Goal: Task Accomplishment & Management: Manage account settings

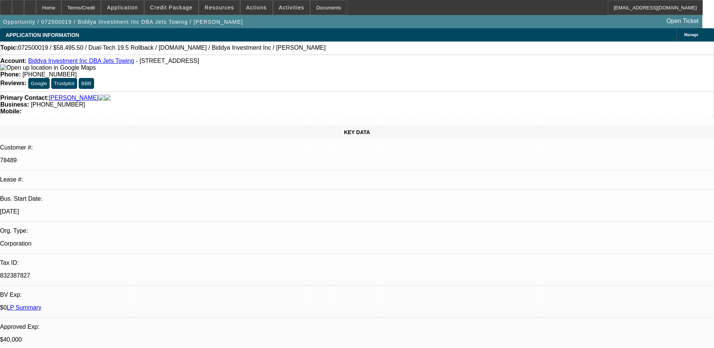
select select "0.1"
select select "0"
select select "0.1"
select select "0"
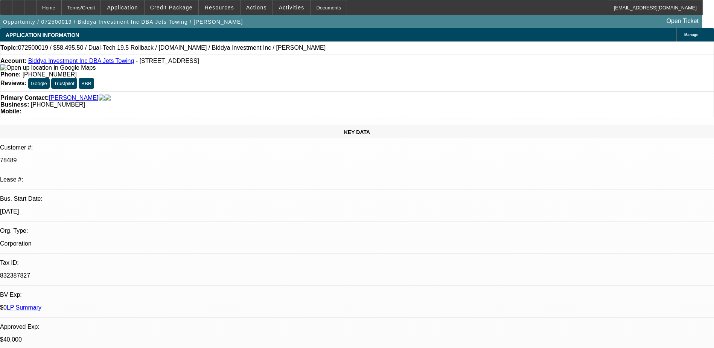
select select "0"
select select "0.1"
select select "0"
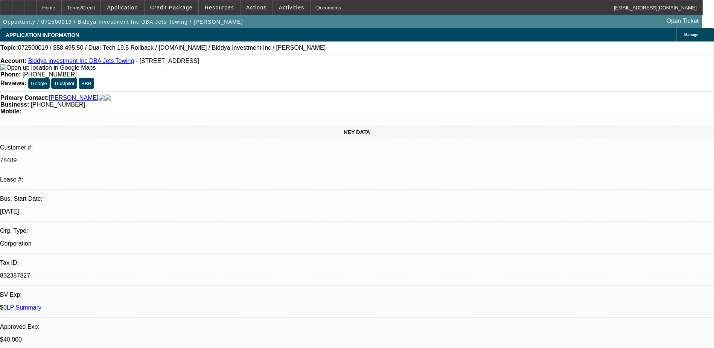
select select "2"
select select "0"
select select "1"
select select "6"
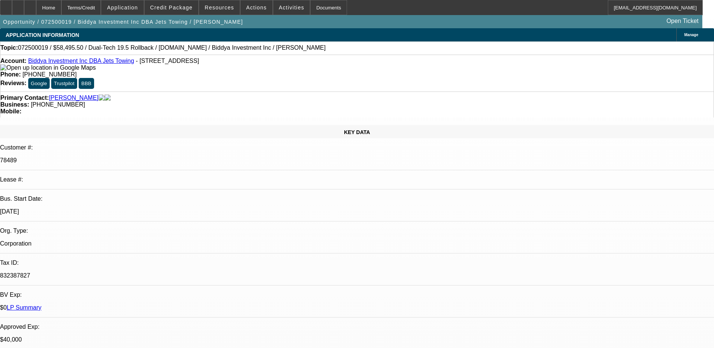
select select "1"
select select "6"
select select "1"
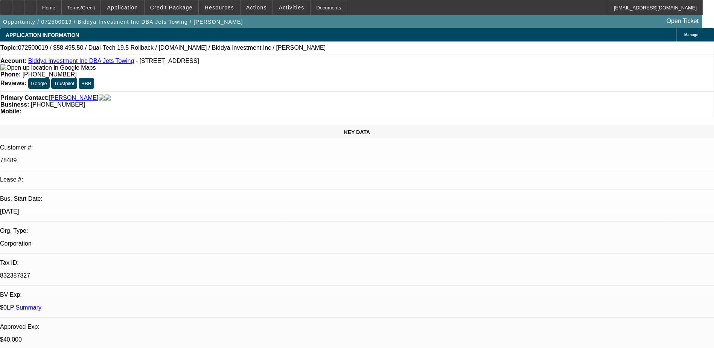
select select "6"
select select "1"
select select "2"
select select "6"
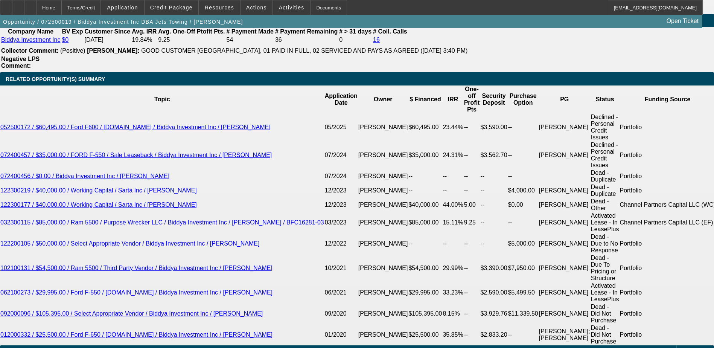
scroll to position [1392, 0]
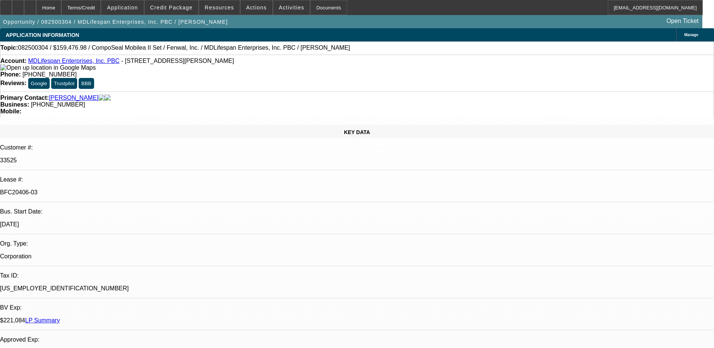
select select "0"
select select "2"
select select "0"
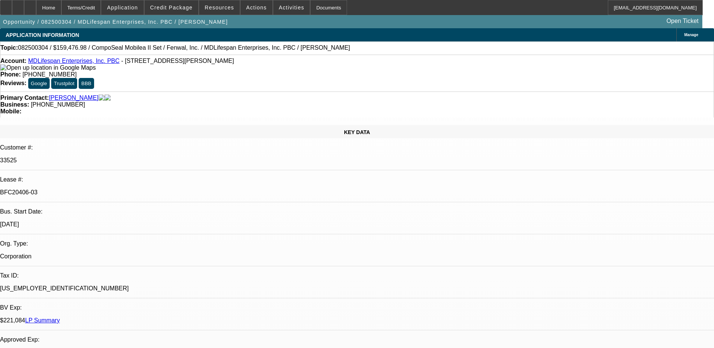
select select "0"
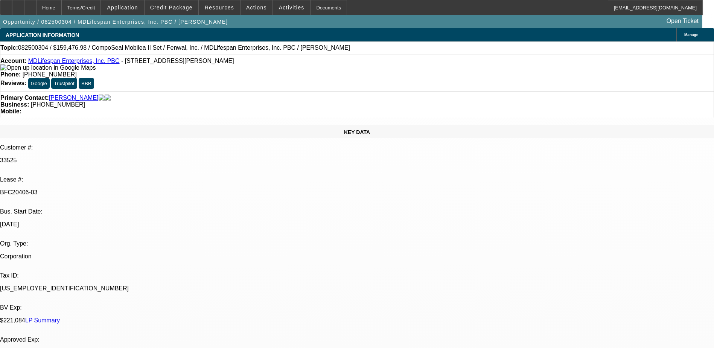
select select "2"
select select "0"
select select "1"
select select "2"
select select "6"
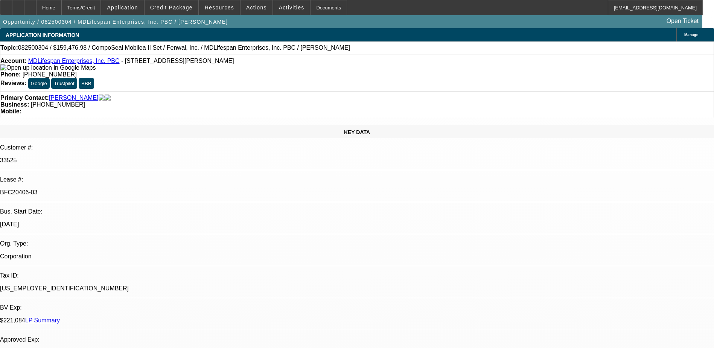
select select "1"
select select "6"
select select "1"
select select "3"
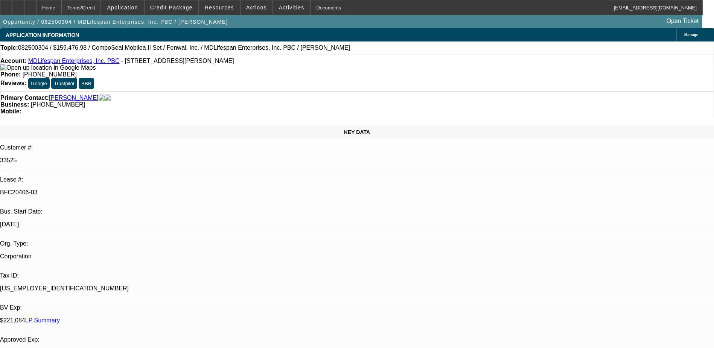
select select "6"
select select "1"
select select "2"
select select "6"
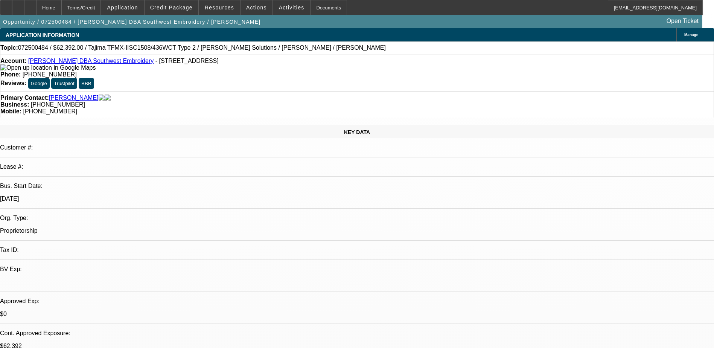
select select "0.2"
select select "2"
select select "0.1"
select select "0.2"
select select "2"
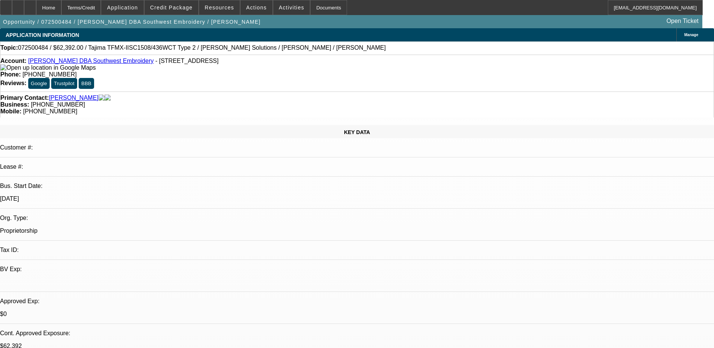
select select "0.1"
select select "0.15"
select select "2"
select select "0.1"
select select "0.15"
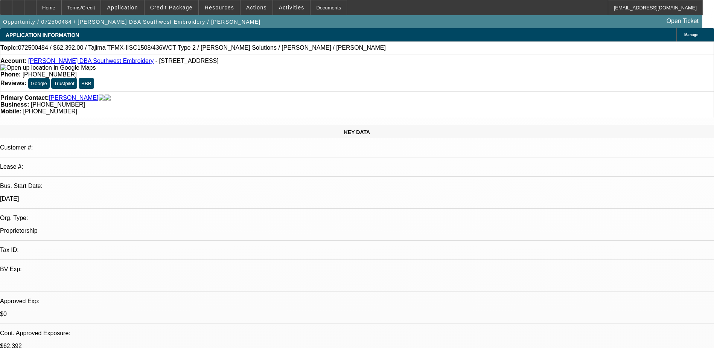
select select "2"
select select "0.1"
select select "1"
select select "2"
select select "4"
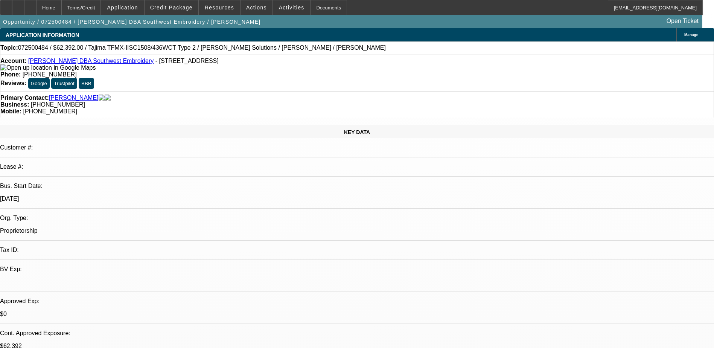
select select "1"
select select "2"
select select "4"
select select "1"
select select "2"
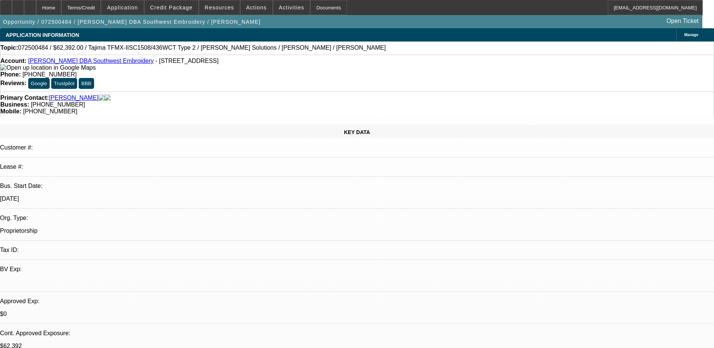
select select "4"
select select "1"
select select "2"
select select "4"
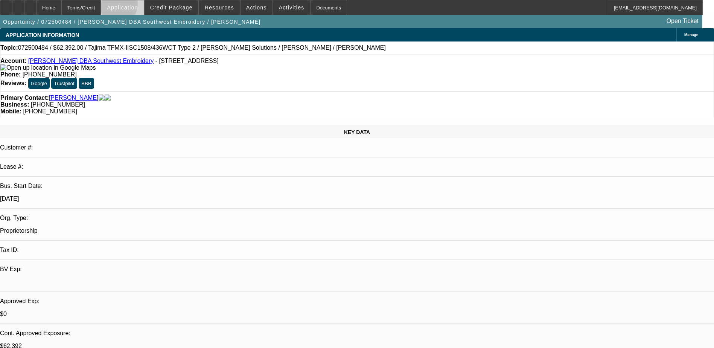
click at [130, 5] on span "Application" at bounding box center [122, 8] width 31 height 6
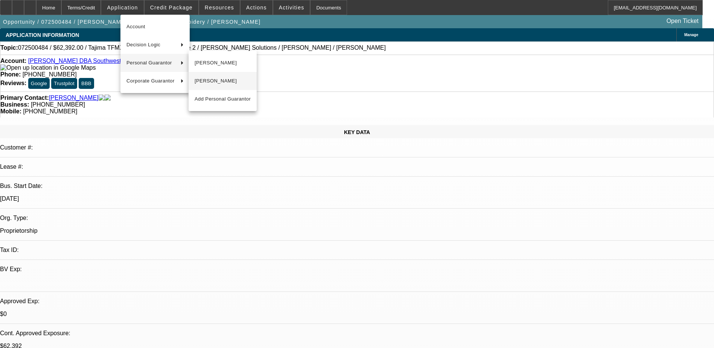
click at [217, 81] on span "Joaquin Olvera" at bounding box center [222, 80] width 56 height 9
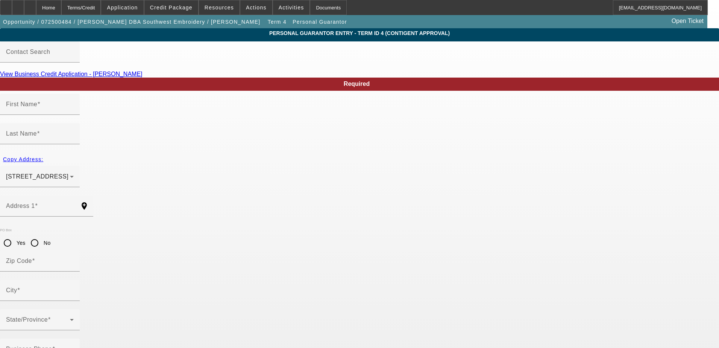
type input "Joaquin"
type input "Olvera"
type input "631 S. Fairview St."
radio input "true"
type input "92704"
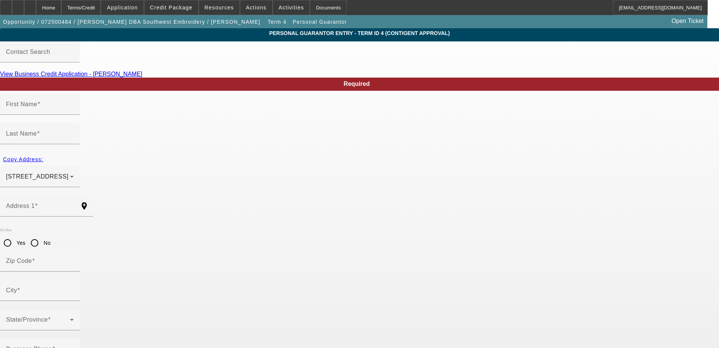
type input "Santa Ana"
type input "(657) 473-0117"
type input "0"
type input "548-11-0040"
type input "ojoaquin17@yahoo.com"
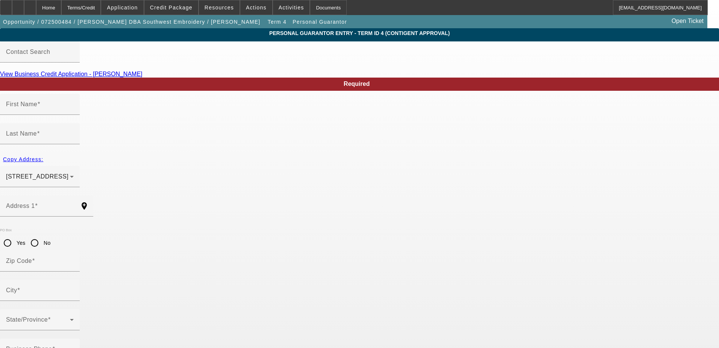
type input "Apt 4-f"
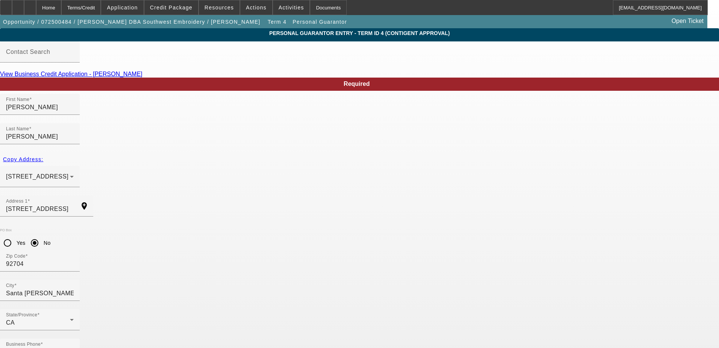
drag, startPoint x: 289, startPoint y: 293, endPoint x: 279, endPoint y: 297, distance: 10.3
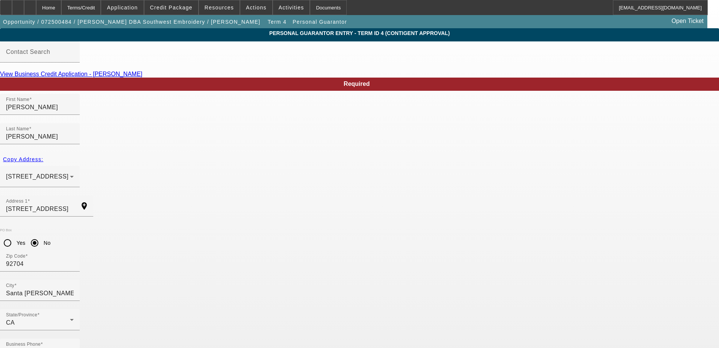
click at [61, 9] on div "Home" at bounding box center [48, 7] width 25 height 15
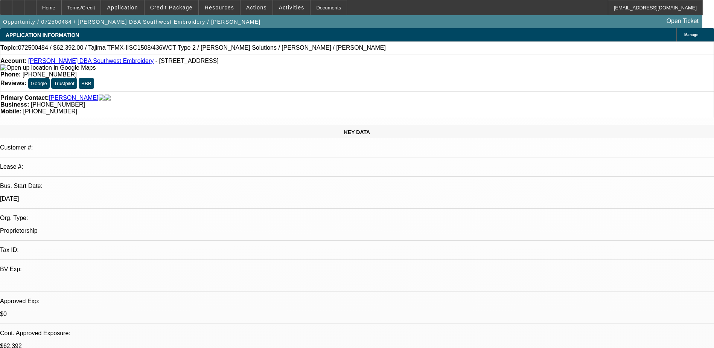
select select "0.2"
select select "2"
select select "0.1"
select select "4"
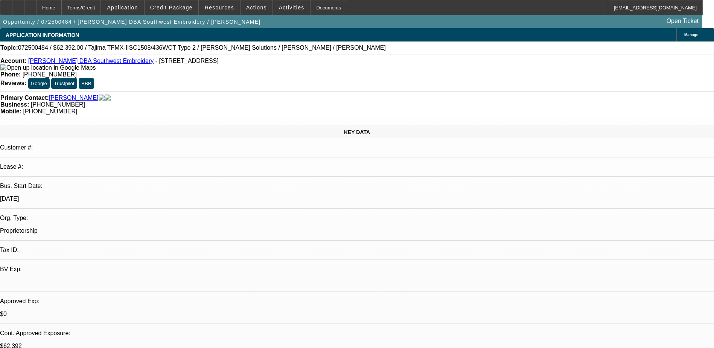
select select "0.2"
select select "2"
select select "0.1"
select select "4"
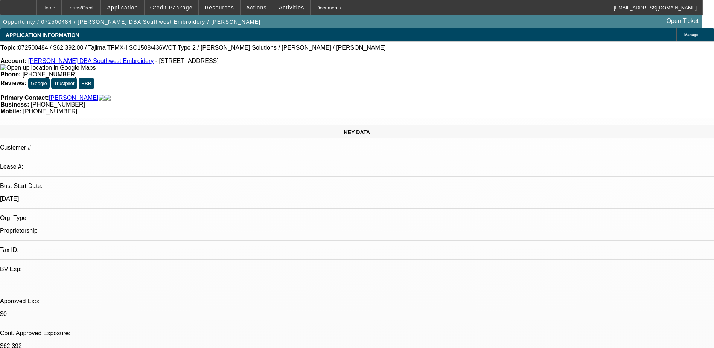
select select "0.15"
select select "2"
select select "0.1"
select select "4"
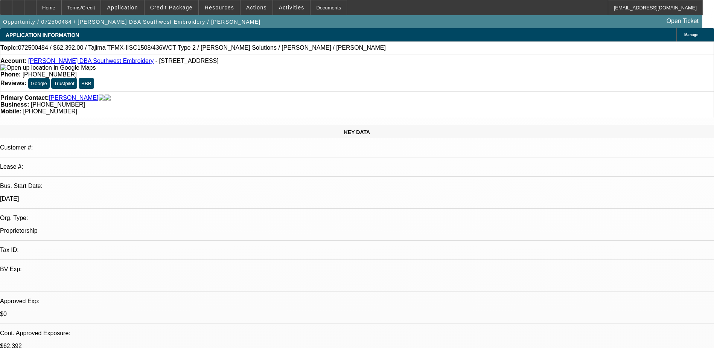
select select "0.15"
select select "2"
select select "0.1"
select select "4"
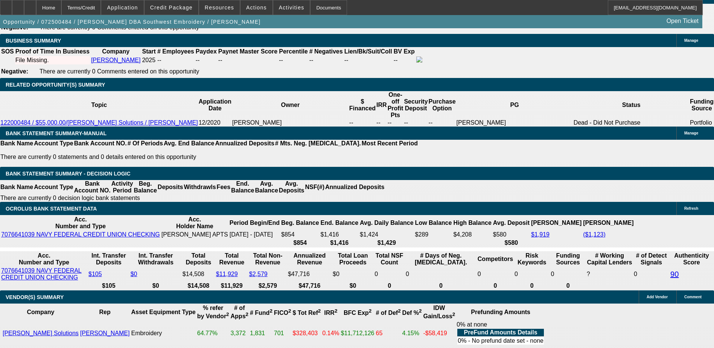
scroll to position [1128, 0]
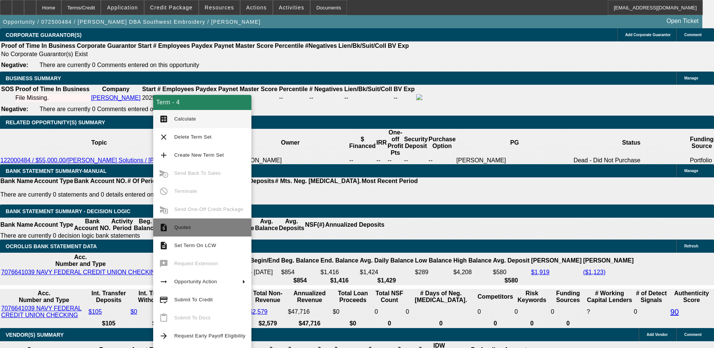
click at [197, 225] on span "Quotes" at bounding box center [209, 227] width 71 height 9
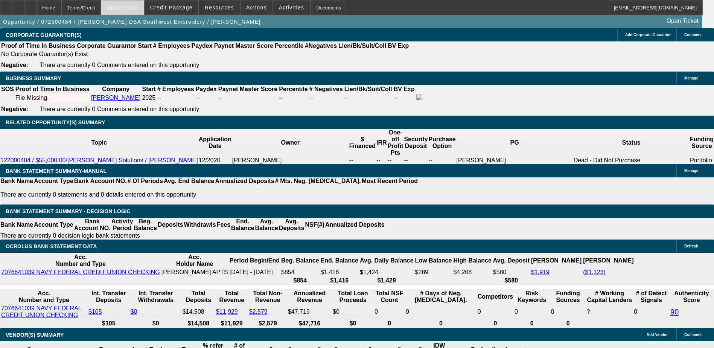
click at [135, 10] on span "Application" at bounding box center [122, 8] width 31 height 6
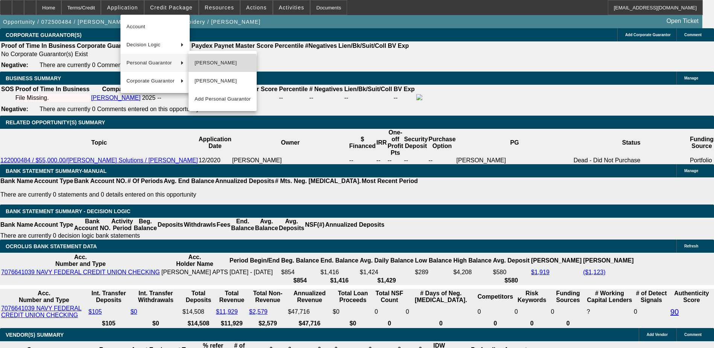
click at [207, 67] on button "Johnny Olvera" at bounding box center [222, 63] width 68 height 18
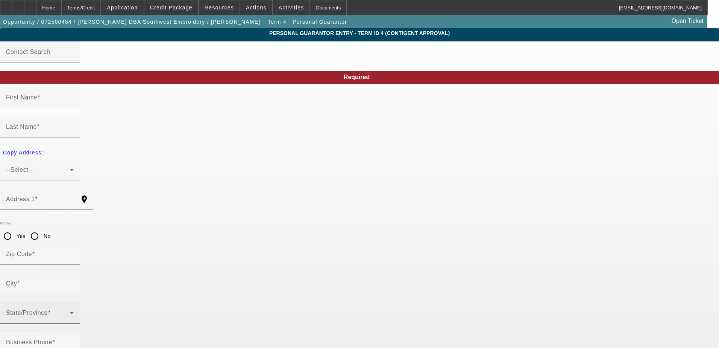
type input "Johnny"
type input "Olvera"
type input "631 S. Fairview St."
radio input "true"
type input "92704"
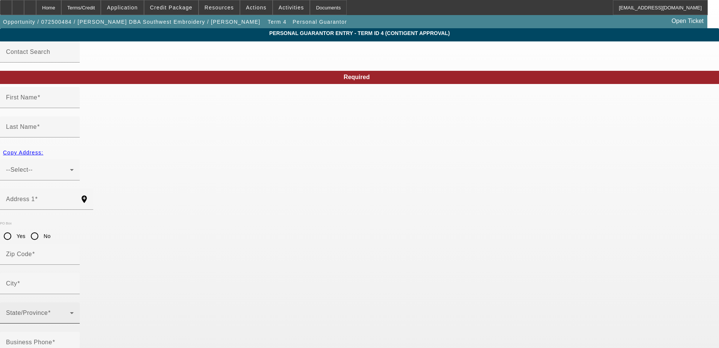
type input "Santa Ana"
type input "(949) 478-9539"
type input "100"
type input "606-11-2499"
type input "johnny27olvera@gmail.com"
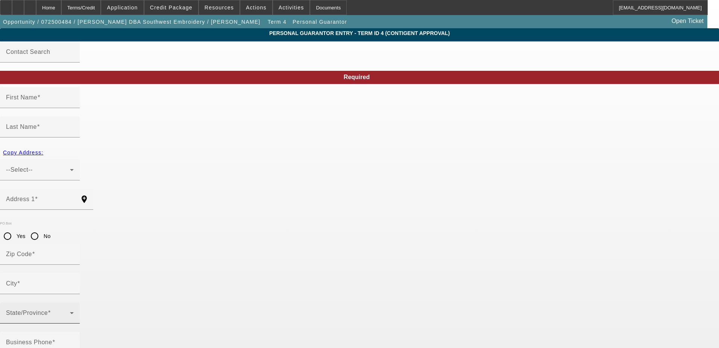
type input "Apt 4-f"
type input "(714) 356-7968"
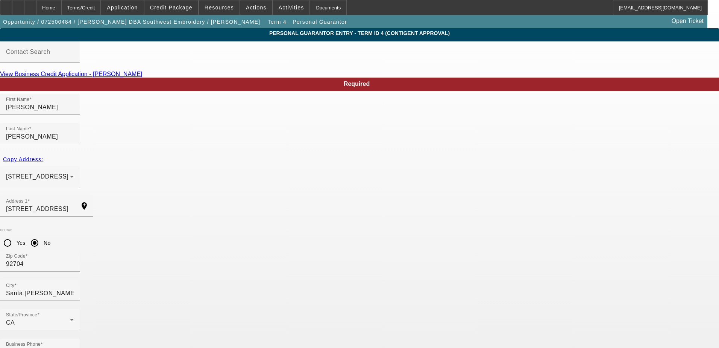
click at [60, 9] on div "Home" at bounding box center [48, 7] width 25 height 15
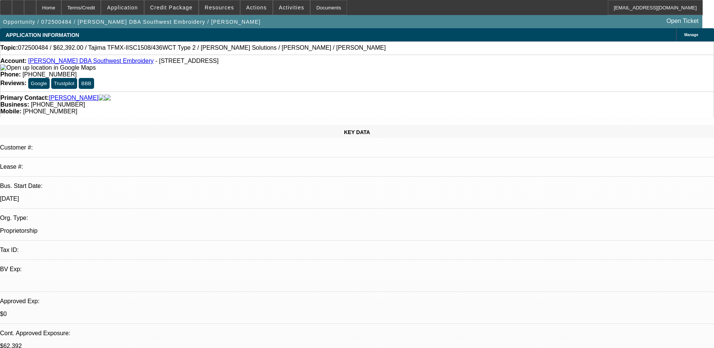
select select "0.2"
select select "2"
select select "0.1"
select select "4"
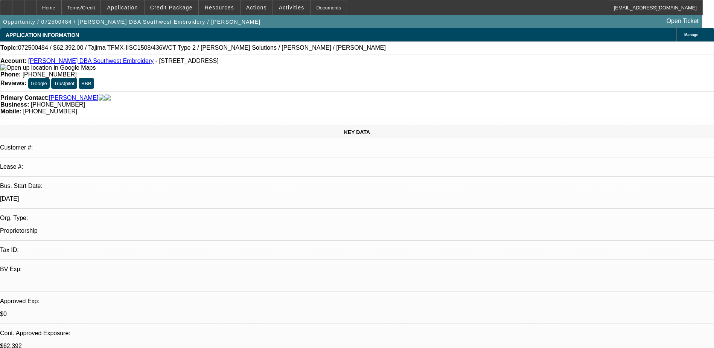
select select "0.2"
select select "2"
select select "0.1"
select select "4"
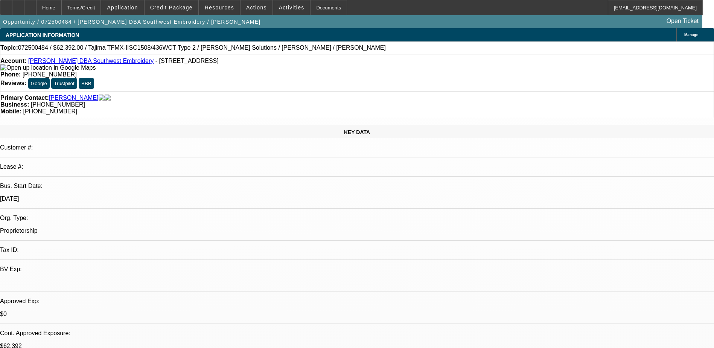
select select "0.15"
select select "2"
select select "0.1"
select select "4"
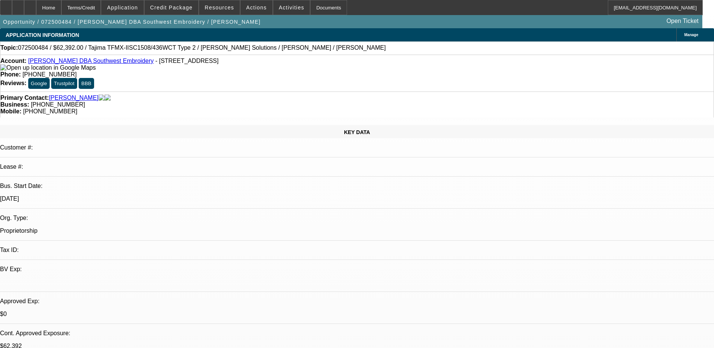
select select "0.15"
select select "2"
select select "0.1"
select select "4"
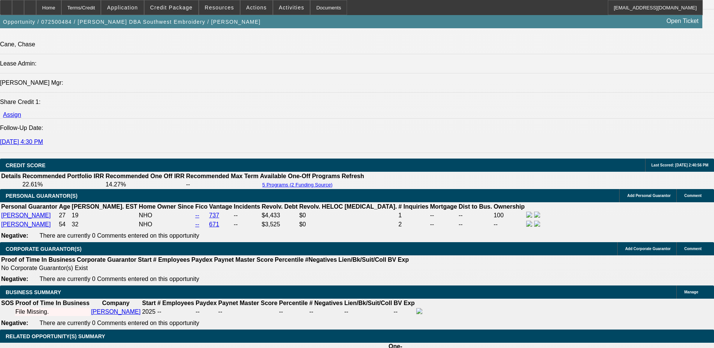
scroll to position [978, 0]
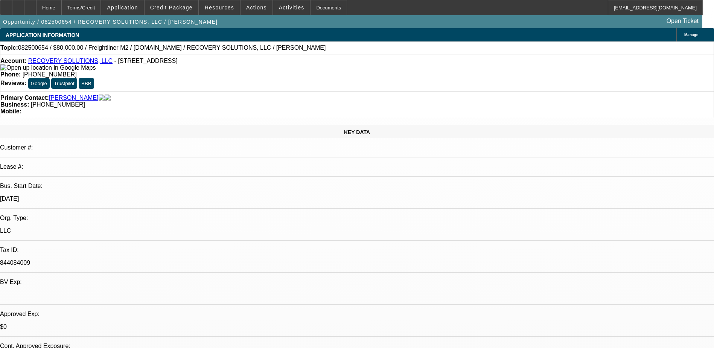
select select "0"
select select "2"
select select "0"
select select "6"
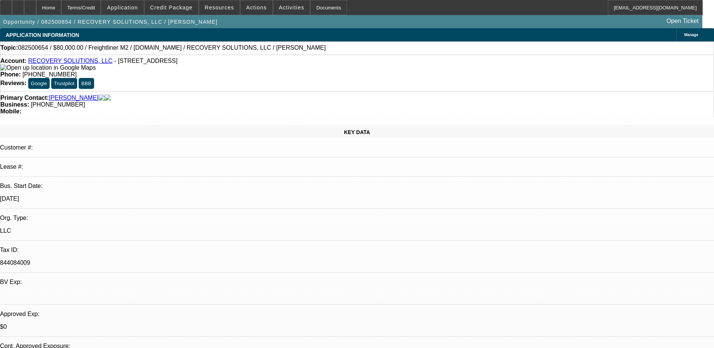
select select "2"
select select "0"
select select "6"
select select "0"
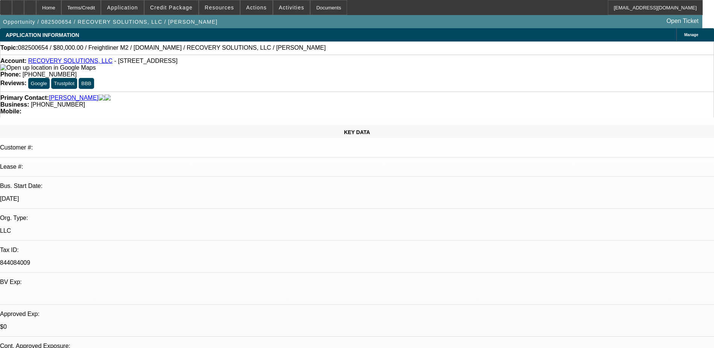
select select "0"
select select "6"
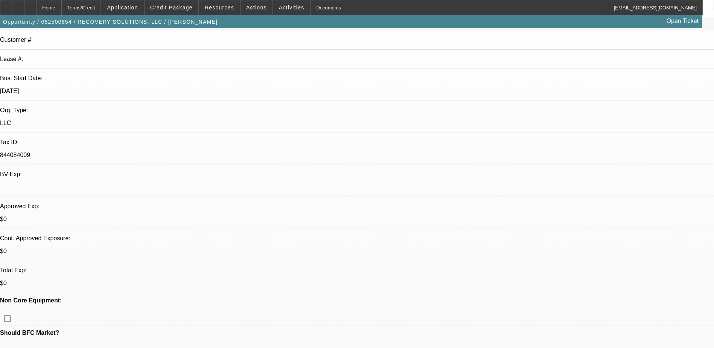
scroll to position [226, 0]
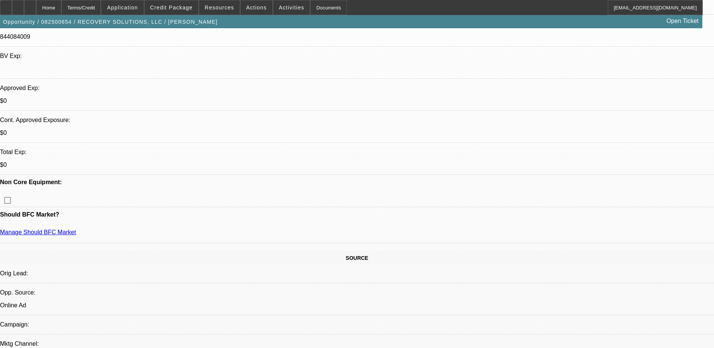
click at [179, 7] on span "Credit Package" at bounding box center [171, 8] width 43 height 6
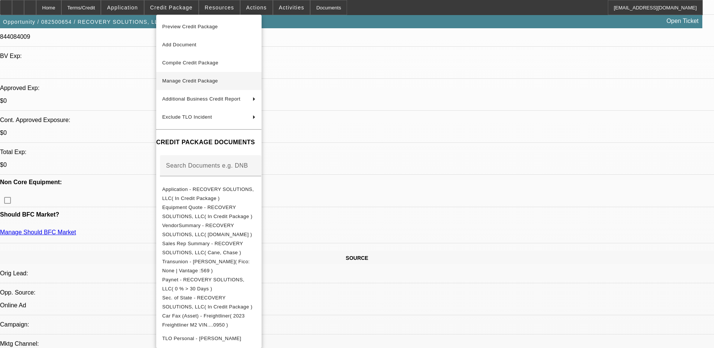
click at [214, 80] on span "Manage Credit Package" at bounding box center [190, 81] width 56 height 6
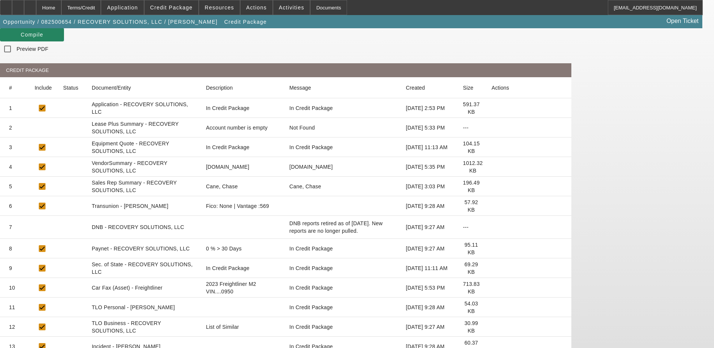
scroll to position [75, 0]
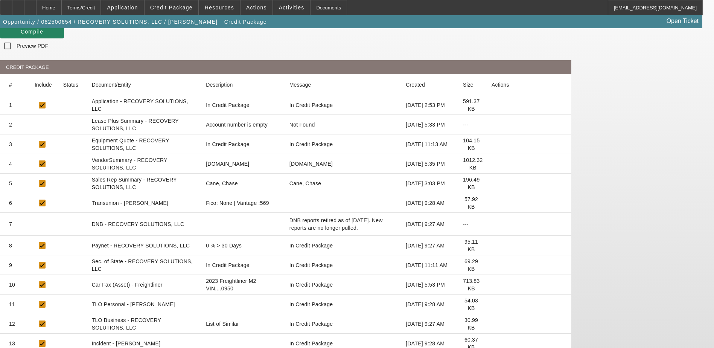
click at [491, 203] on icon at bounding box center [491, 203] width 0 height 0
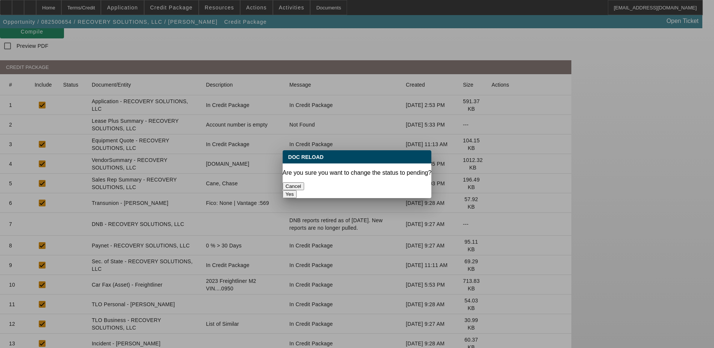
click at [304, 185] on button "Cancel" at bounding box center [293, 186] width 22 height 8
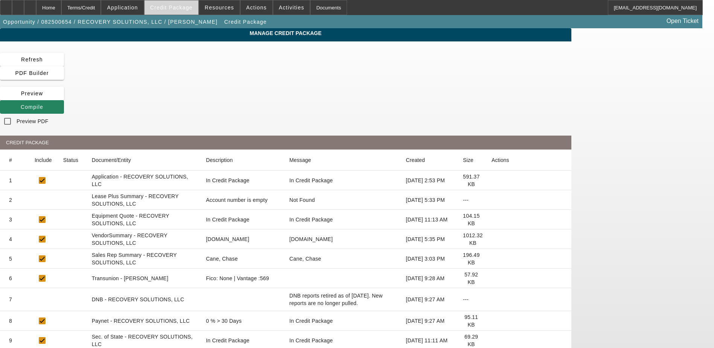
scroll to position [75, 0]
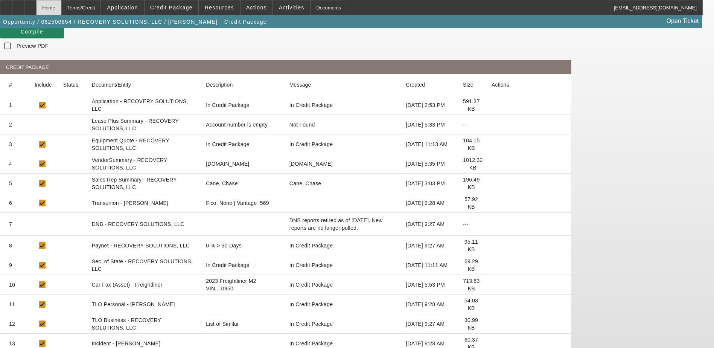
click at [61, 8] on div "Home" at bounding box center [48, 7] width 25 height 15
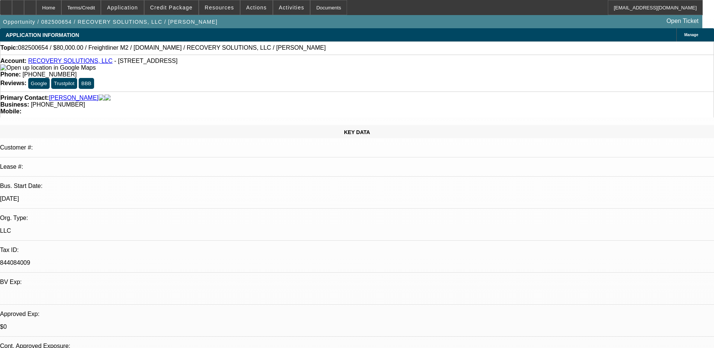
select select "0"
select select "2"
select select "0"
select select "6"
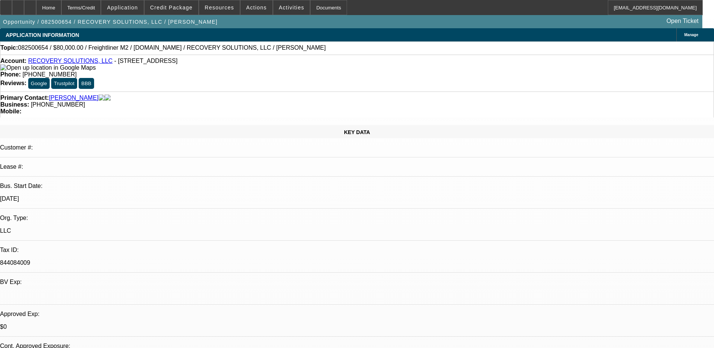
select select "2"
select select "0"
select select "6"
select select "0"
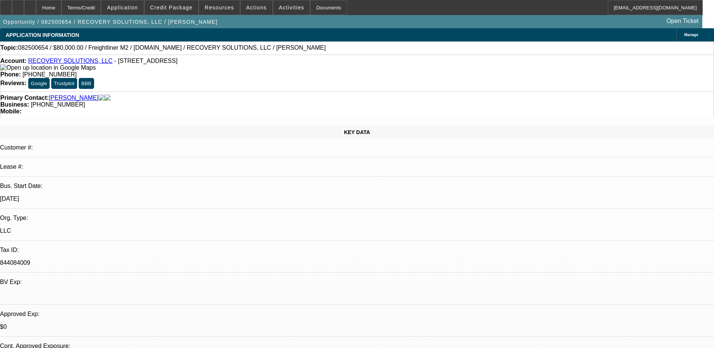
select select "0"
select select "6"
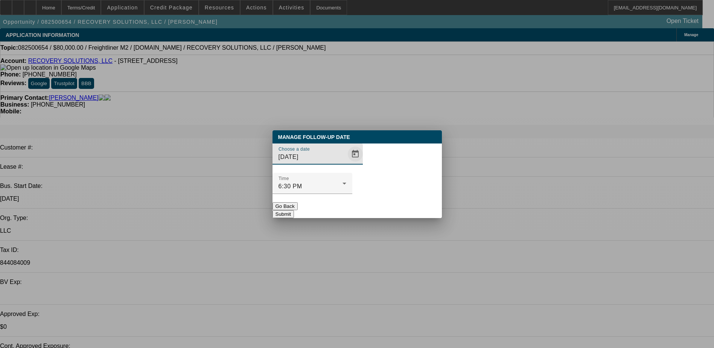
click at [346, 163] on span "Open calendar" at bounding box center [355, 154] width 18 height 18
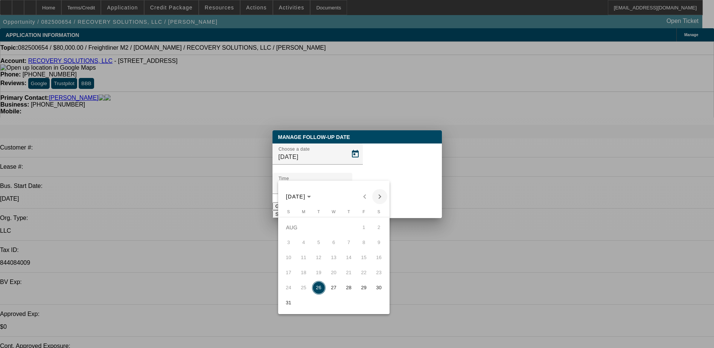
click at [382, 191] on span "Next month" at bounding box center [379, 196] width 15 height 15
click at [315, 243] on span "2" at bounding box center [319, 242] width 14 height 14
type input "9/2/2025"
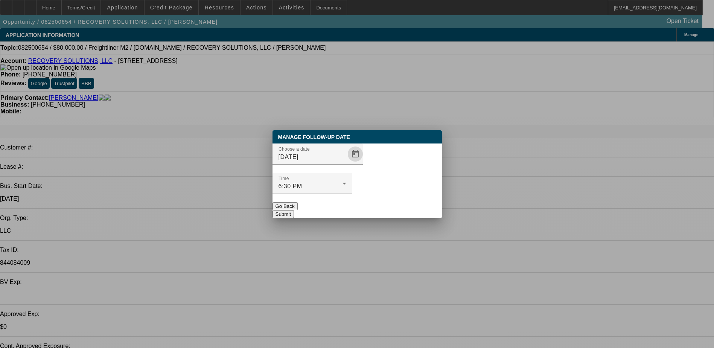
click at [294, 210] on button "Submit" at bounding box center [282, 214] width 21 height 8
